Goal: Task Accomplishment & Management: Manage account settings

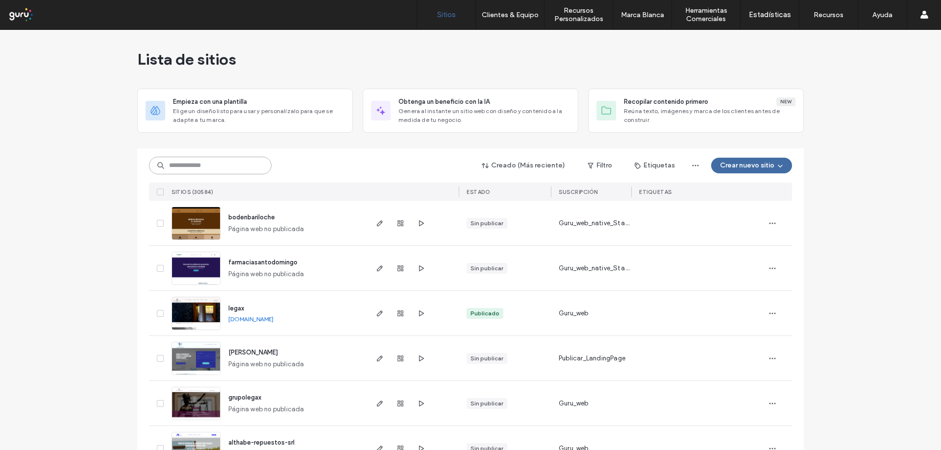
click at [224, 166] on input at bounding box center [210, 166] width 123 height 18
paste input "**********"
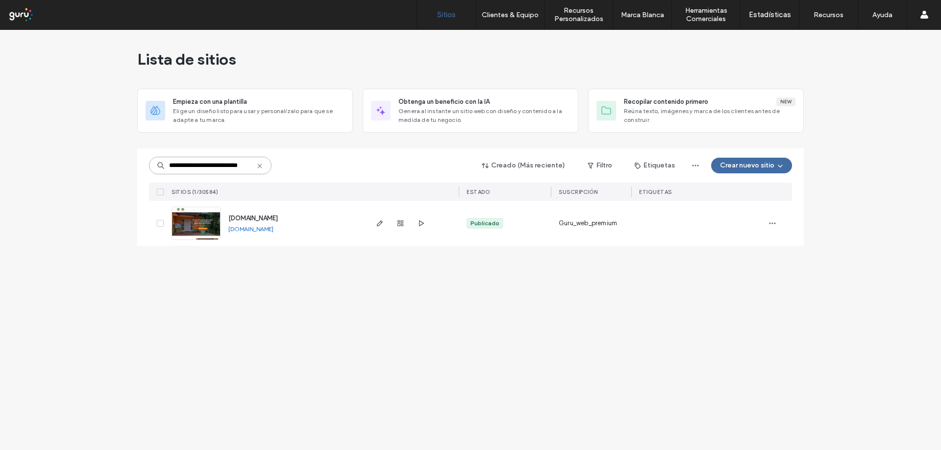
type input "**********"
click at [273, 226] on link "www.colegioalberteinsteincampana.com" at bounding box center [250, 228] width 45 height 7
click at [401, 227] on span "button" at bounding box center [400, 224] width 12 height 12
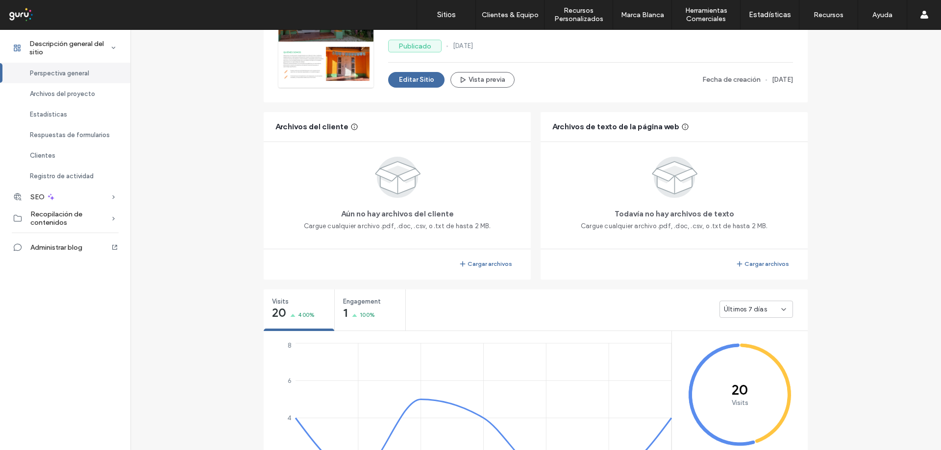
scroll to position [147, 0]
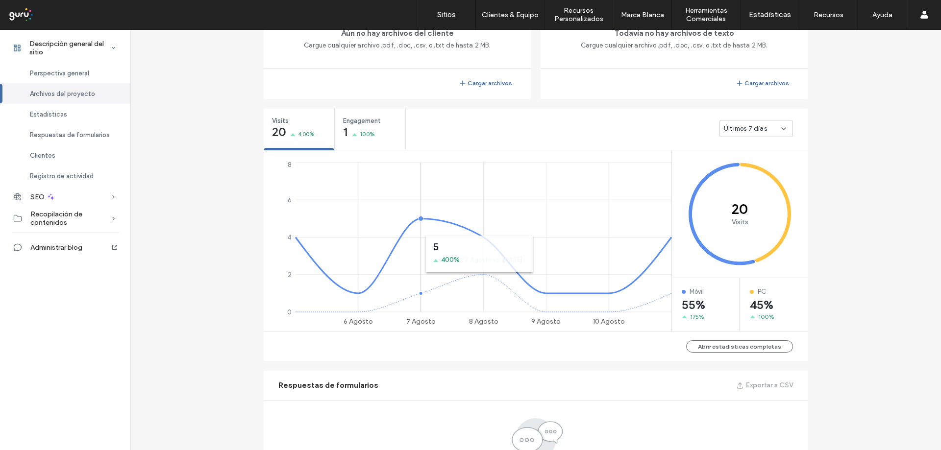
scroll to position [191, 0]
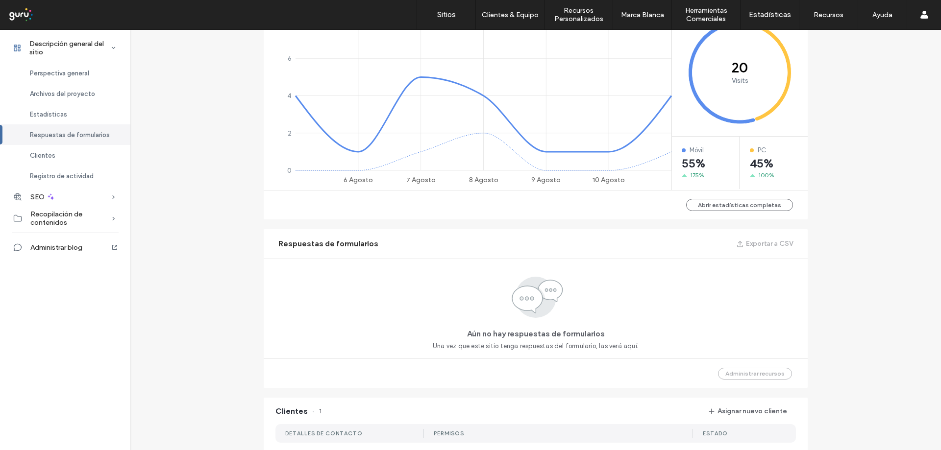
scroll to position [730, 0]
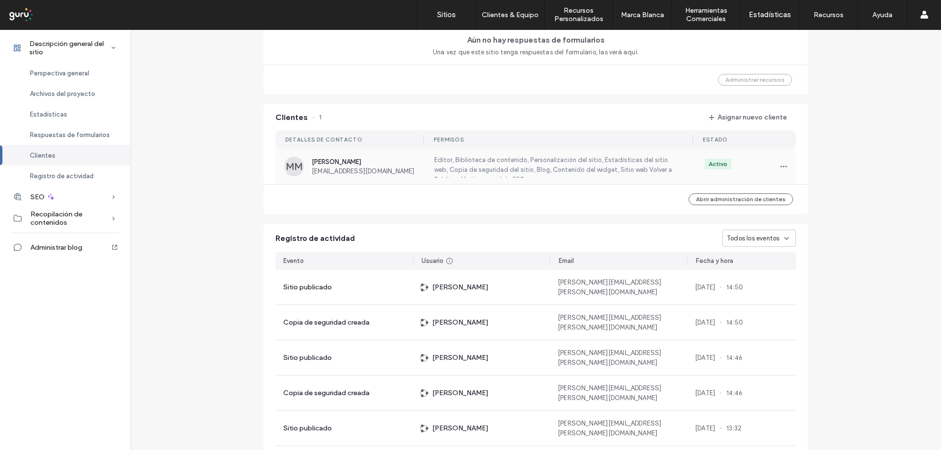
scroll to position [807, 0]
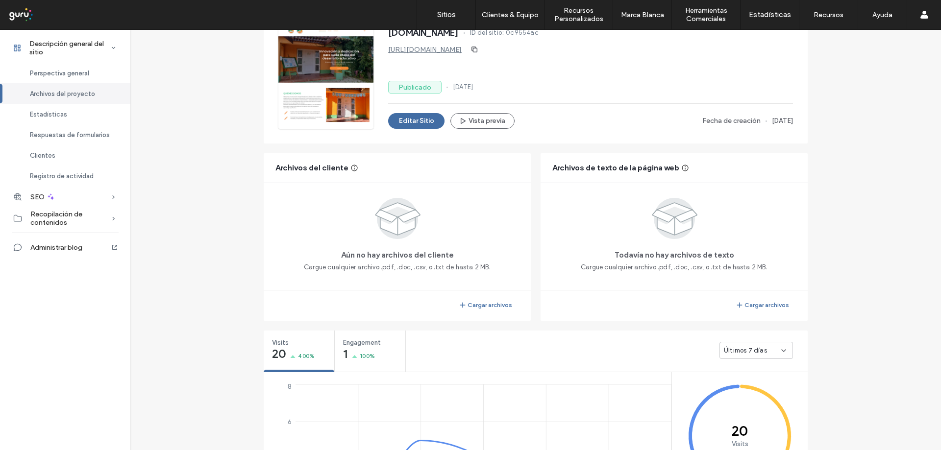
scroll to position [41, 0]
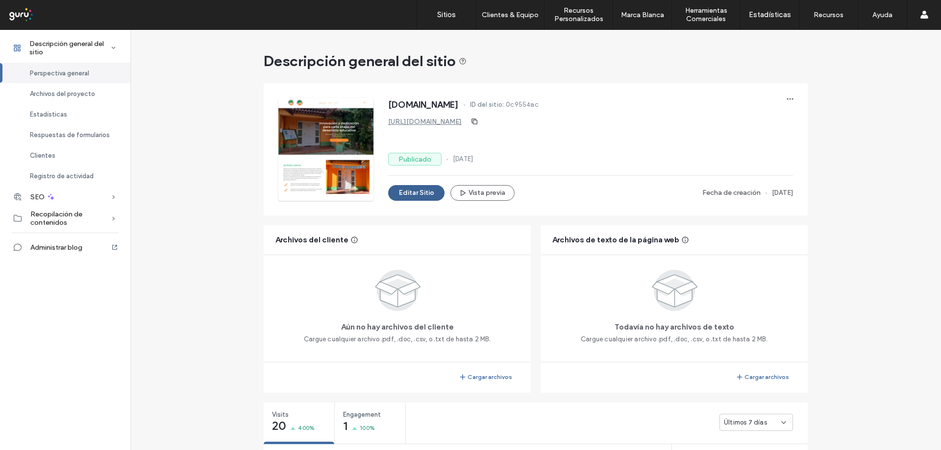
click at [416, 195] on button "Editar Sitio" at bounding box center [416, 193] width 56 height 16
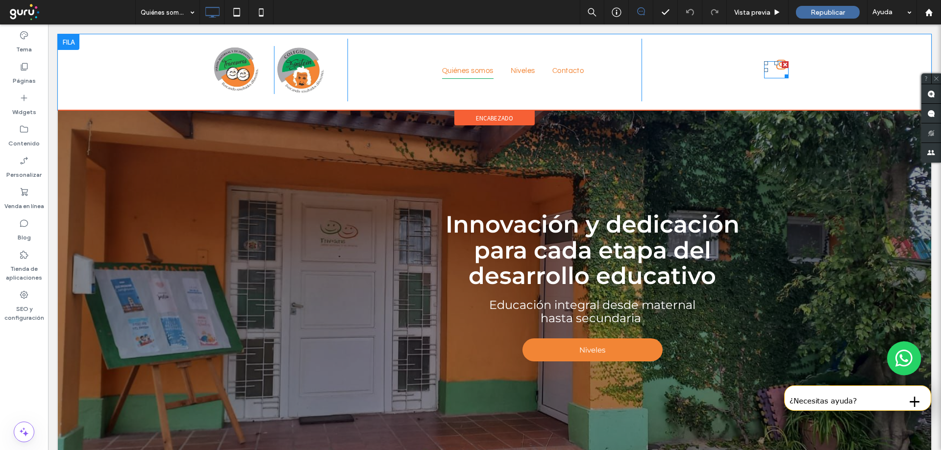
click at [774, 66] on span "instagram" at bounding box center [781, 64] width 15 height 15
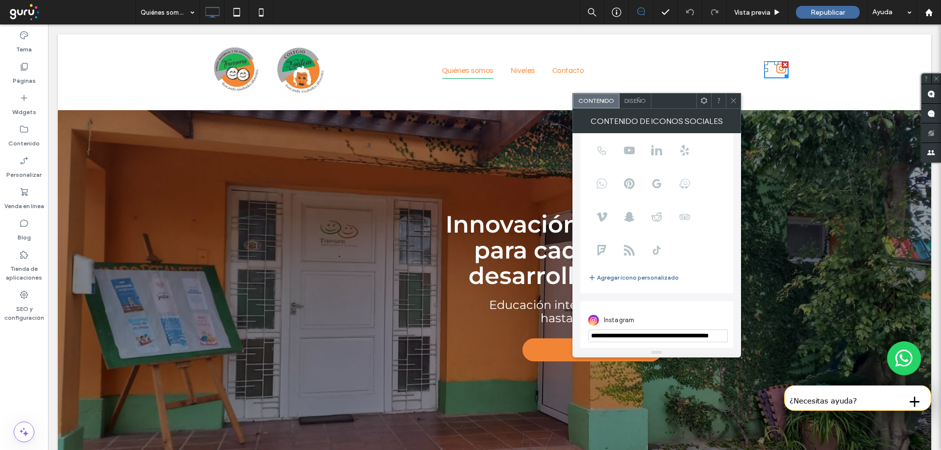
scroll to position [67, 0]
click at [687, 331] on input "**********" at bounding box center [658, 331] width 140 height 13
click at [613, 313] on span "Instagram" at bounding box center [619, 316] width 31 height 10
click at [600, 182] on icon at bounding box center [601, 179] width 11 height 11
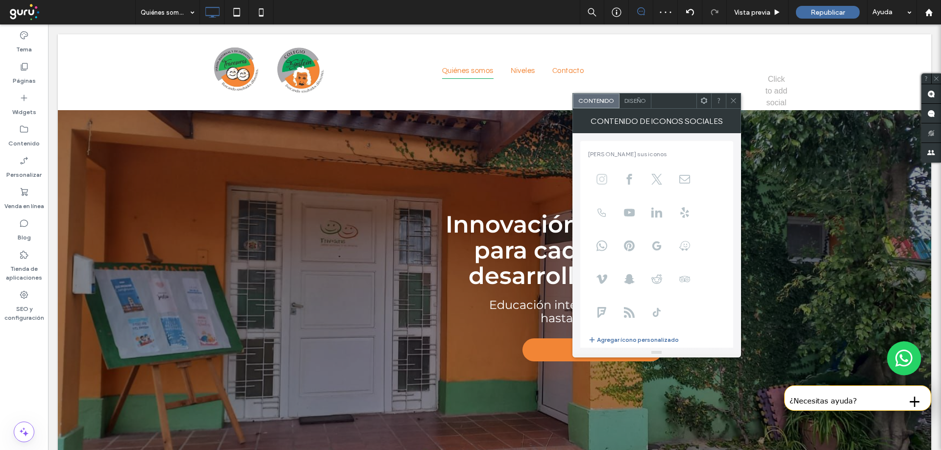
click at [600, 182] on icon at bounding box center [601, 179] width 11 height 11
click at [730, 98] on icon at bounding box center [733, 100] width 7 height 7
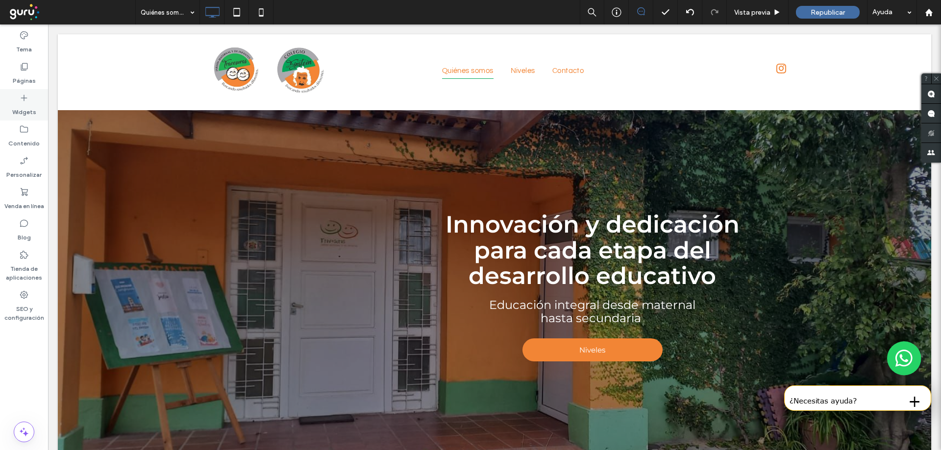
click at [29, 99] on div "Widgets" at bounding box center [24, 104] width 48 height 31
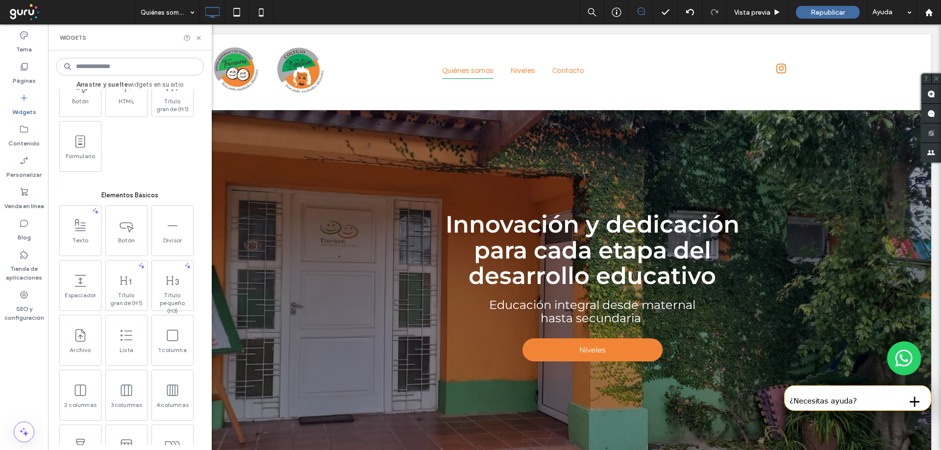
scroll to position [245, 0]
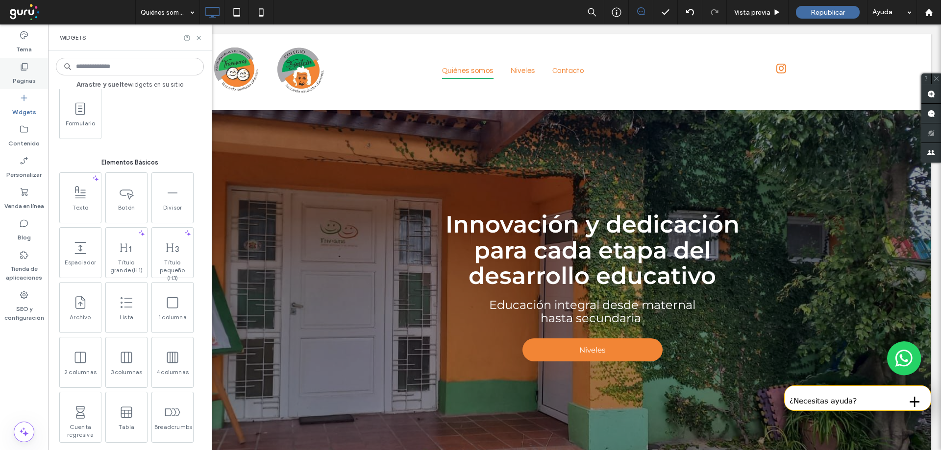
click at [23, 78] on label "Páginas" at bounding box center [24, 79] width 23 height 14
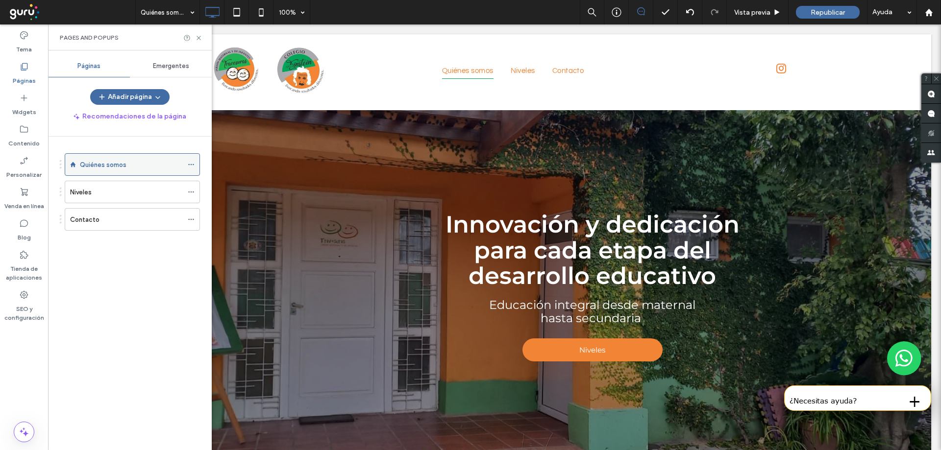
click at [143, 167] on div "Quiénes somos" at bounding box center [131, 165] width 103 height 10
click at [191, 164] on icon at bounding box center [191, 164] width 7 height 7
click at [120, 190] on div "Niveles" at bounding box center [126, 192] width 113 height 10
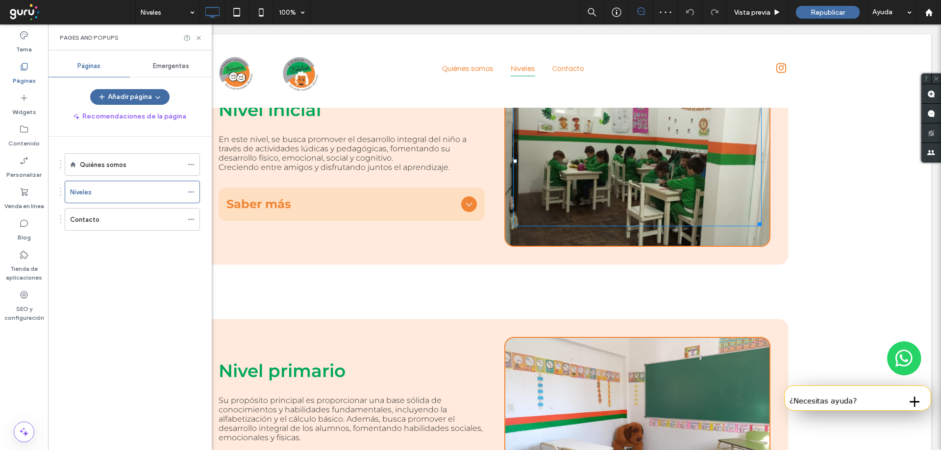
scroll to position [684, 0]
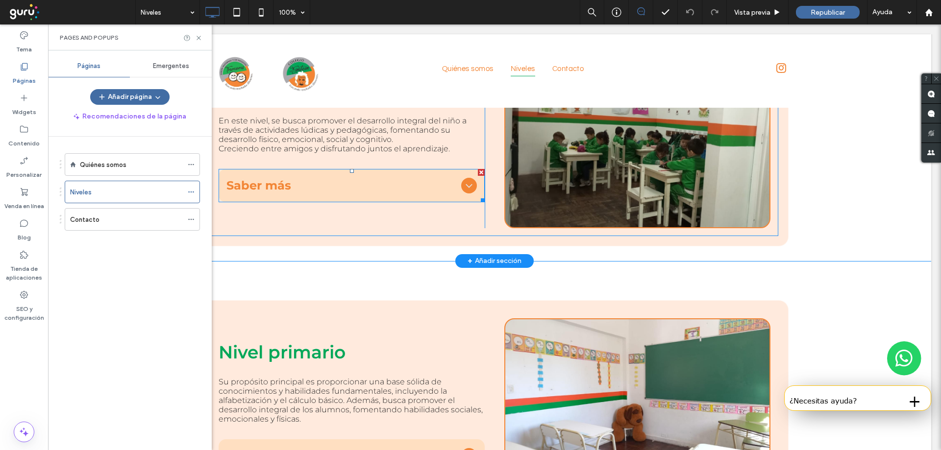
click at [468, 186] on icon at bounding box center [469, 186] width 12 height 12
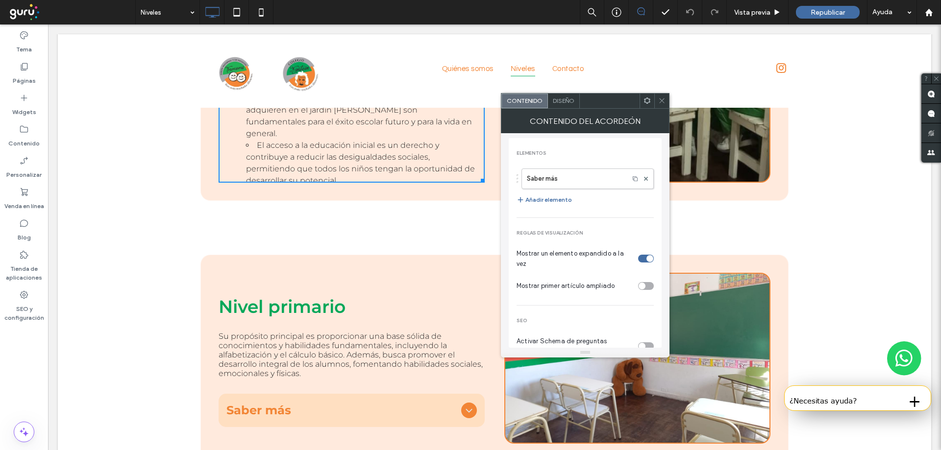
scroll to position [1076, 0]
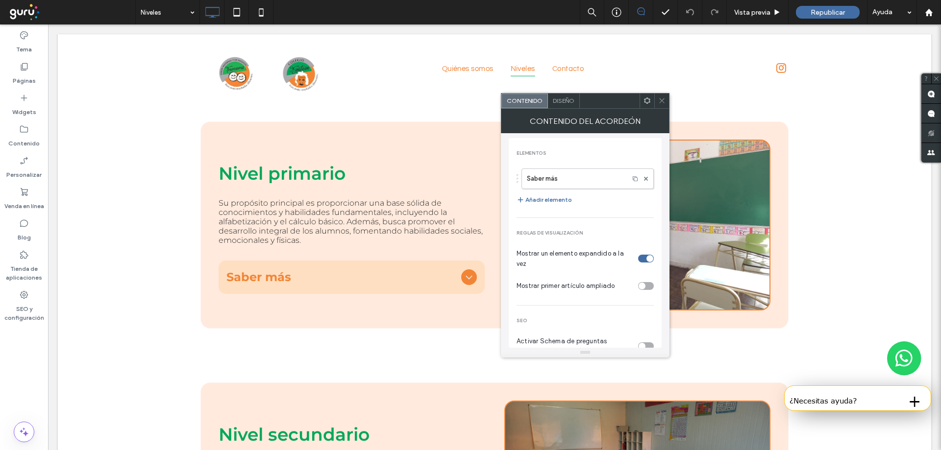
click at [465, 278] on icon at bounding box center [469, 277] width 12 height 12
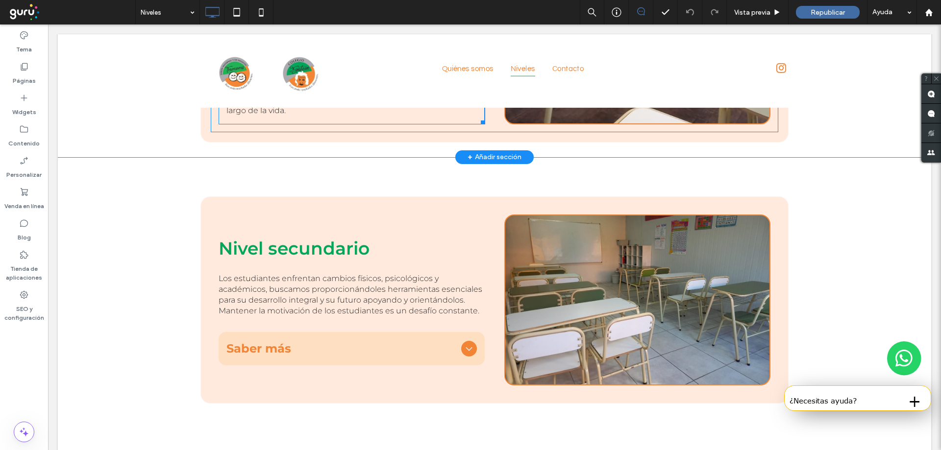
scroll to position [1468, 0]
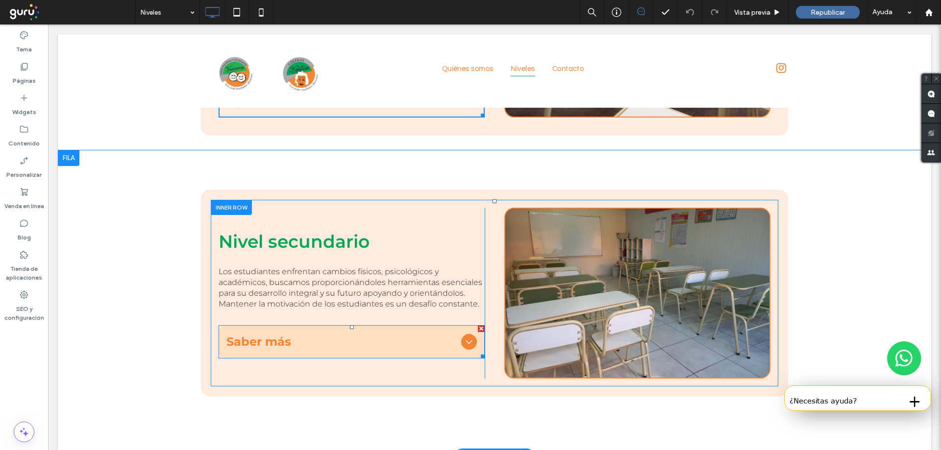
click at [475, 348] on div "Saber más" at bounding box center [352, 341] width 266 height 33
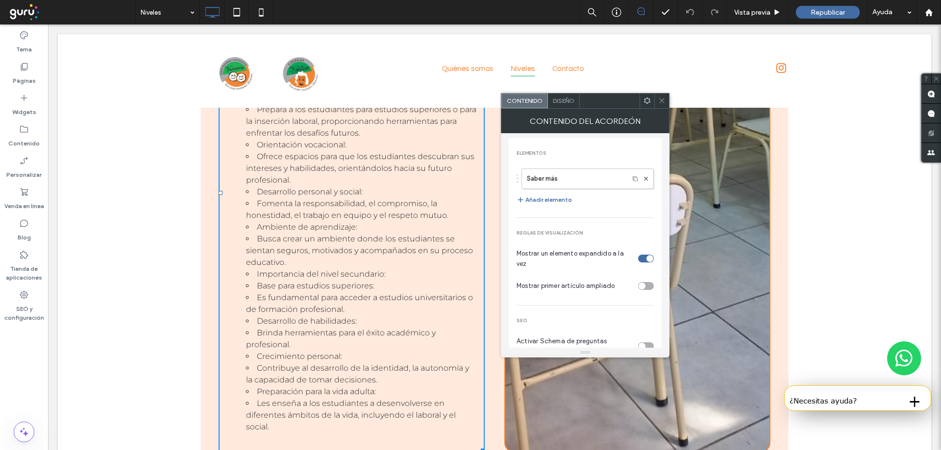
scroll to position [24, 0]
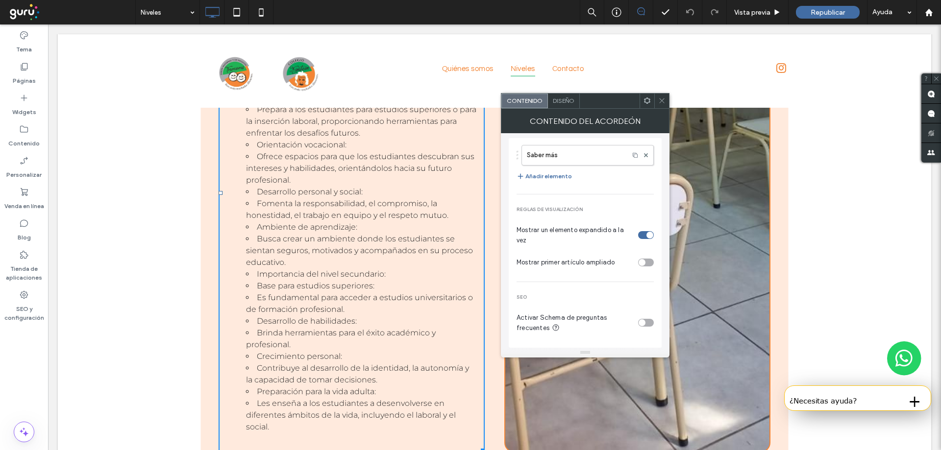
click at [664, 100] on icon at bounding box center [661, 100] width 7 height 7
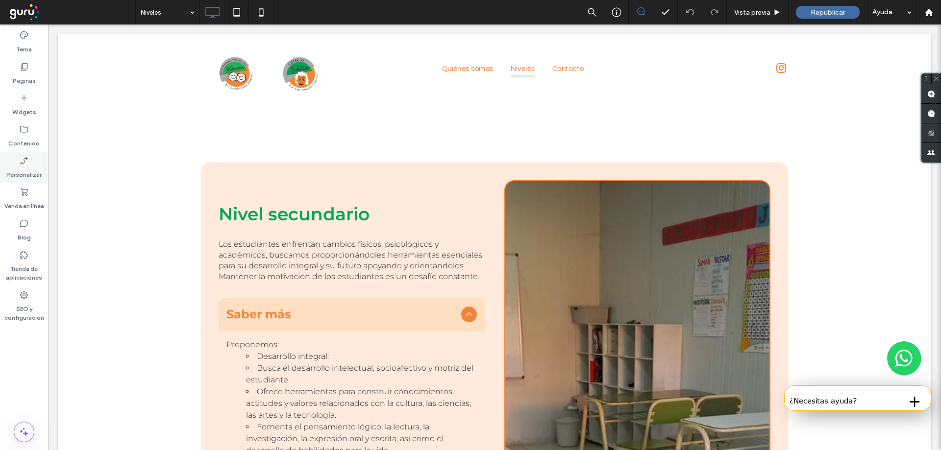
scroll to position [1468, 0]
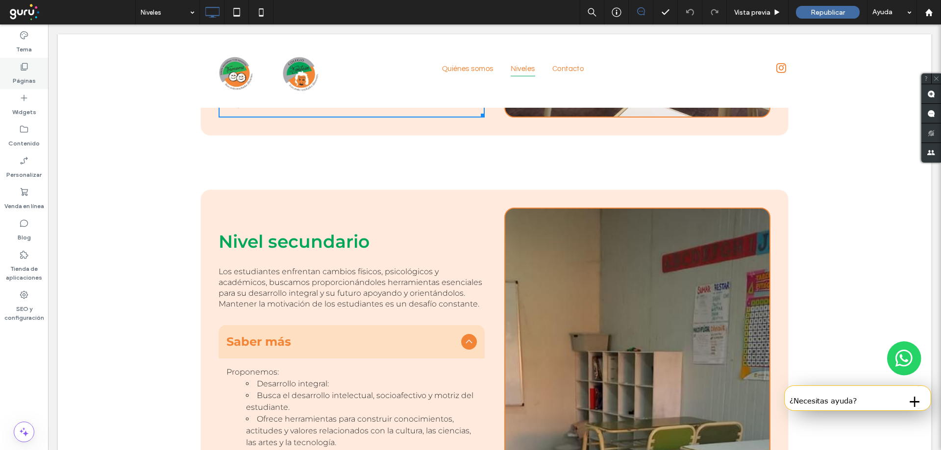
click at [23, 64] on icon at bounding box center [24, 67] width 10 height 10
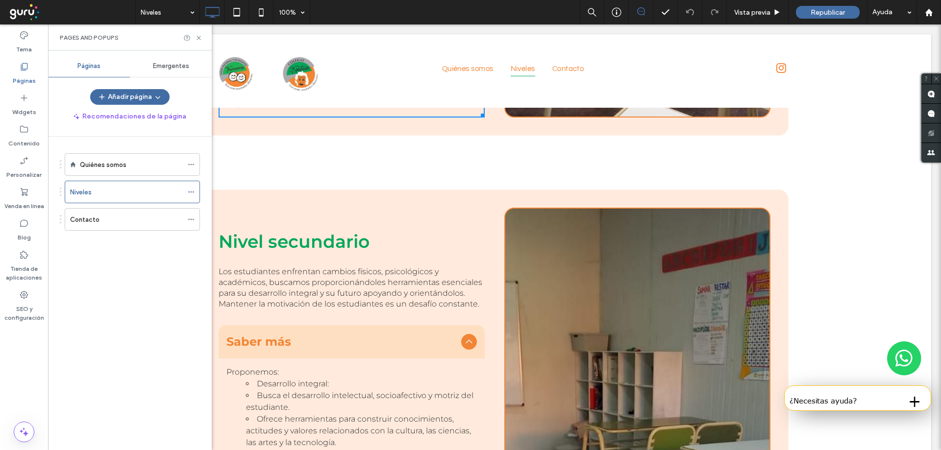
click at [181, 69] on span "Emergentes" at bounding box center [171, 66] width 36 height 8
click at [83, 69] on span "Páginas" at bounding box center [88, 66] width 23 height 8
click at [118, 222] on div "Contacto" at bounding box center [126, 220] width 113 height 10
click at [196, 220] on div at bounding box center [194, 219] width 12 height 15
click at [191, 215] on span at bounding box center [191, 219] width 7 height 15
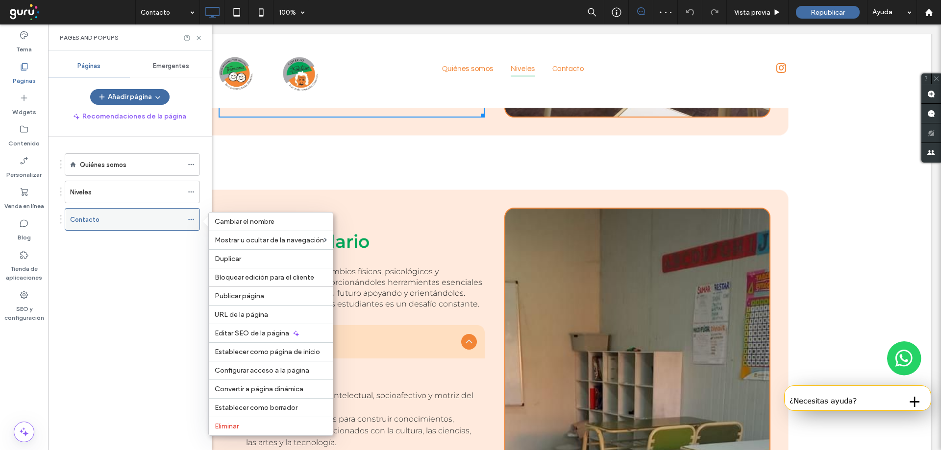
click at [192, 220] on use at bounding box center [190, 219] width 5 height 1
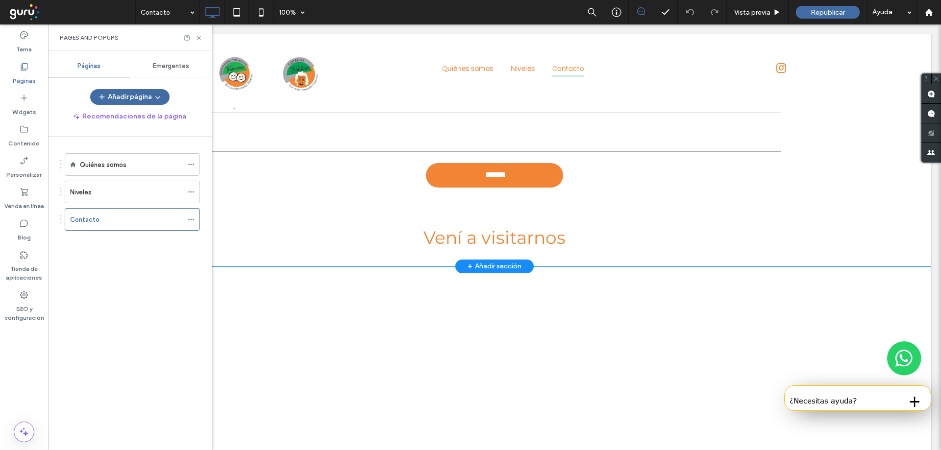
scroll to position [686, 0]
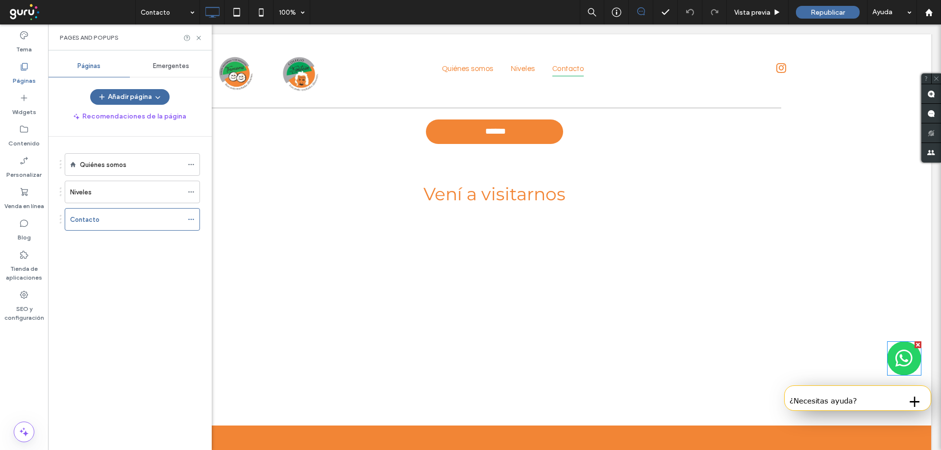
click at [888, 351] on img at bounding box center [904, 359] width 34 height 34
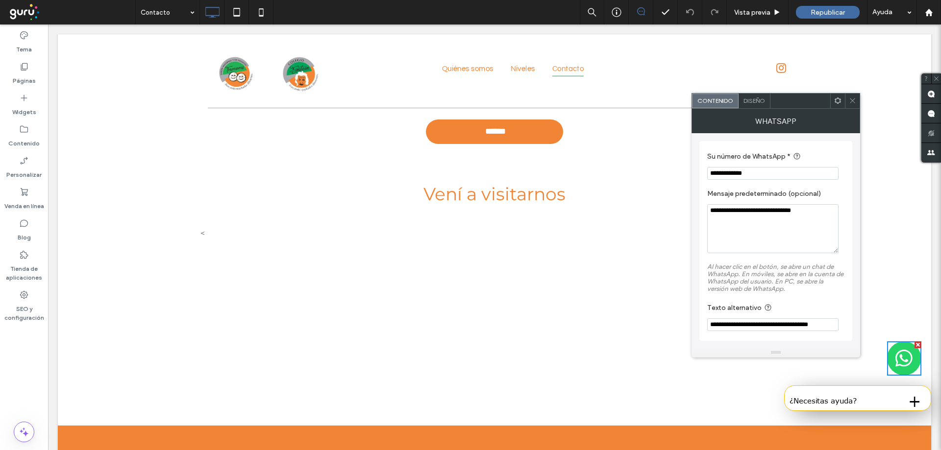
click at [851, 99] on icon at bounding box center [852, 100] width 7 height 7
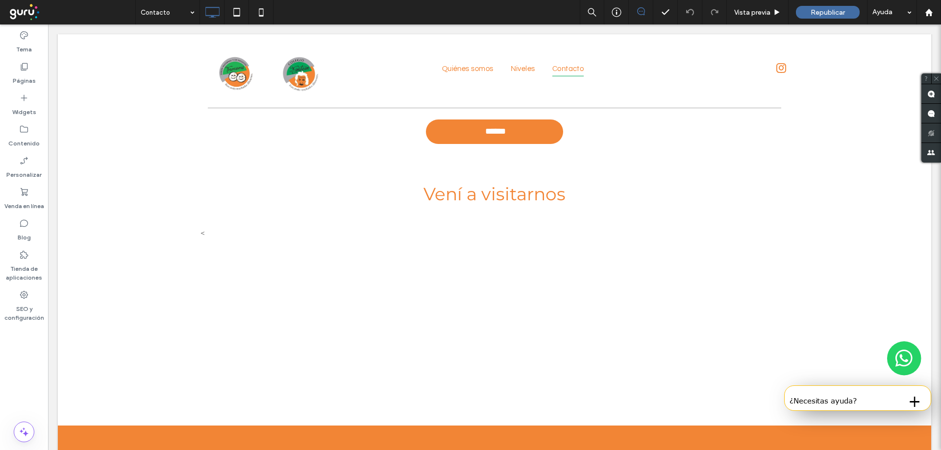
click at [837, 396] on div "¿Necesitas ayuda?" at bounding box center [841, 401] width 104 height 18
click at [819, 400] on div "¿Necesitas ayuda?" at bounding box center [841, 401] width 104 height 18
click at [905, 398] on button "+" at bounding box center [914, 401] width 23 height 20
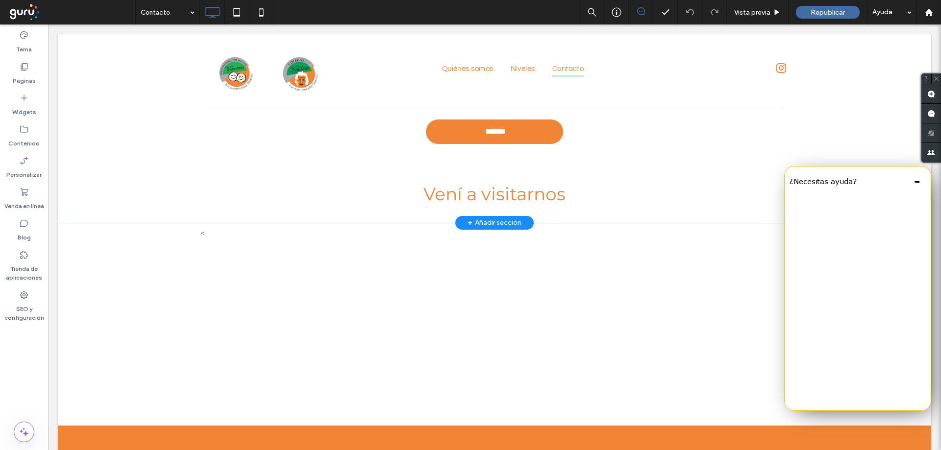
click at [884, 138] on div "[PERSON_NAME] tu consulta Completá el formulario y nos pondremos en contacto a …" at bounding box center [494, 62] width 873 height 319
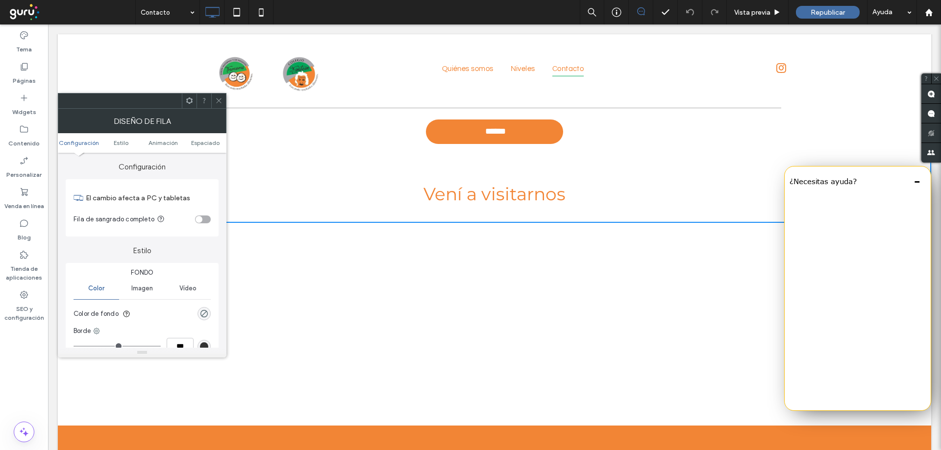
click at [912, 181] on button "-" at bounding box center [916, 181] width 17 height 20
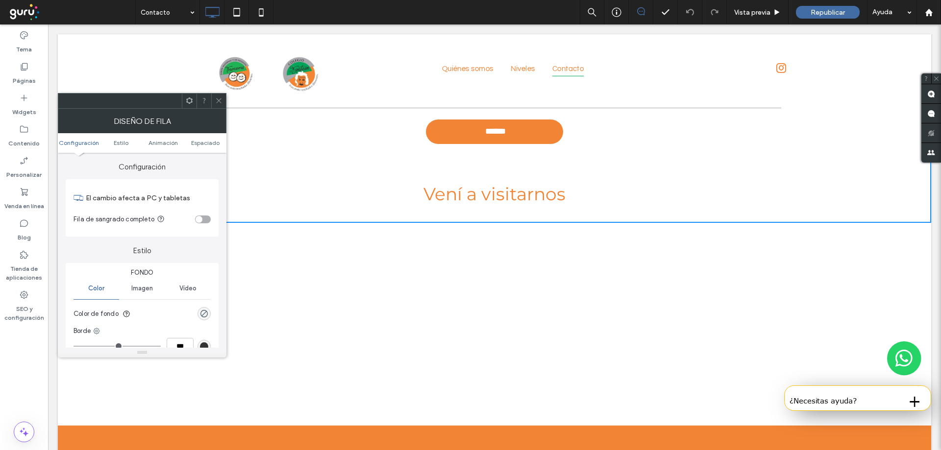
click at [219, 101] on icon at bounding box center [218, 100] width 7 height 7
